Goal: Navigation & Orientation: Find specific page/section

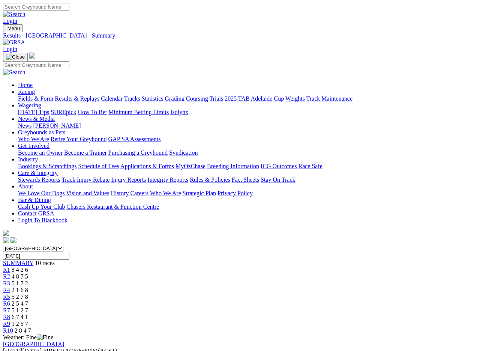
scroll to position [1, 0]
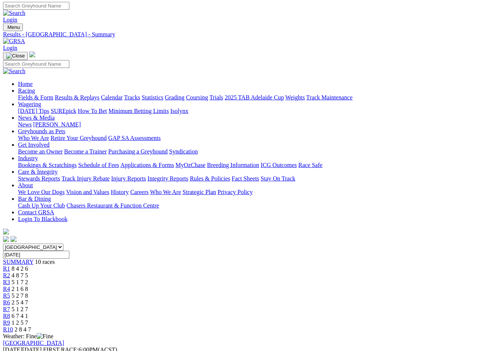
click at [25, 38] on img at bounding box center [14, 41] width 22 height 7
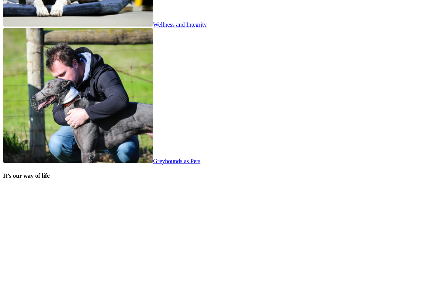
scroll to position [1393, 0]
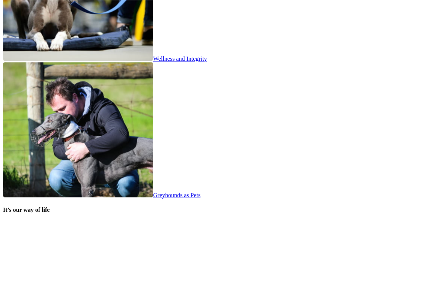
scroll to position [1359, 0]
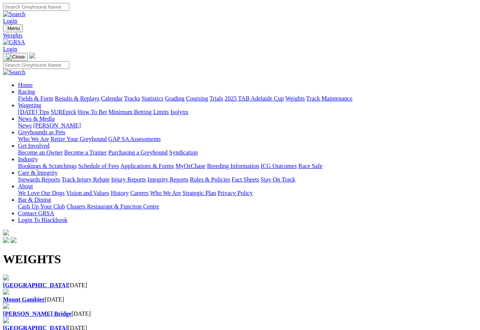
scroll to position [14, 0]
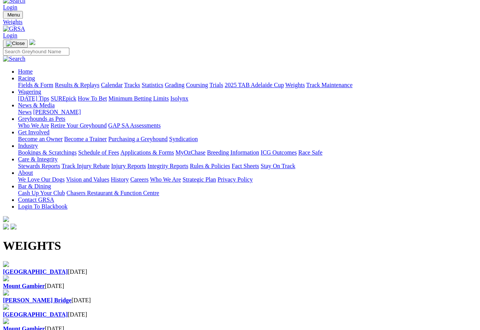
click at [50, 269] on b "[GEOGRAPHIC_DATA]" at bounding box center [35, 272] width 65 height 6
